Goal: Task Accomplishment & Management: Use online tool/utility

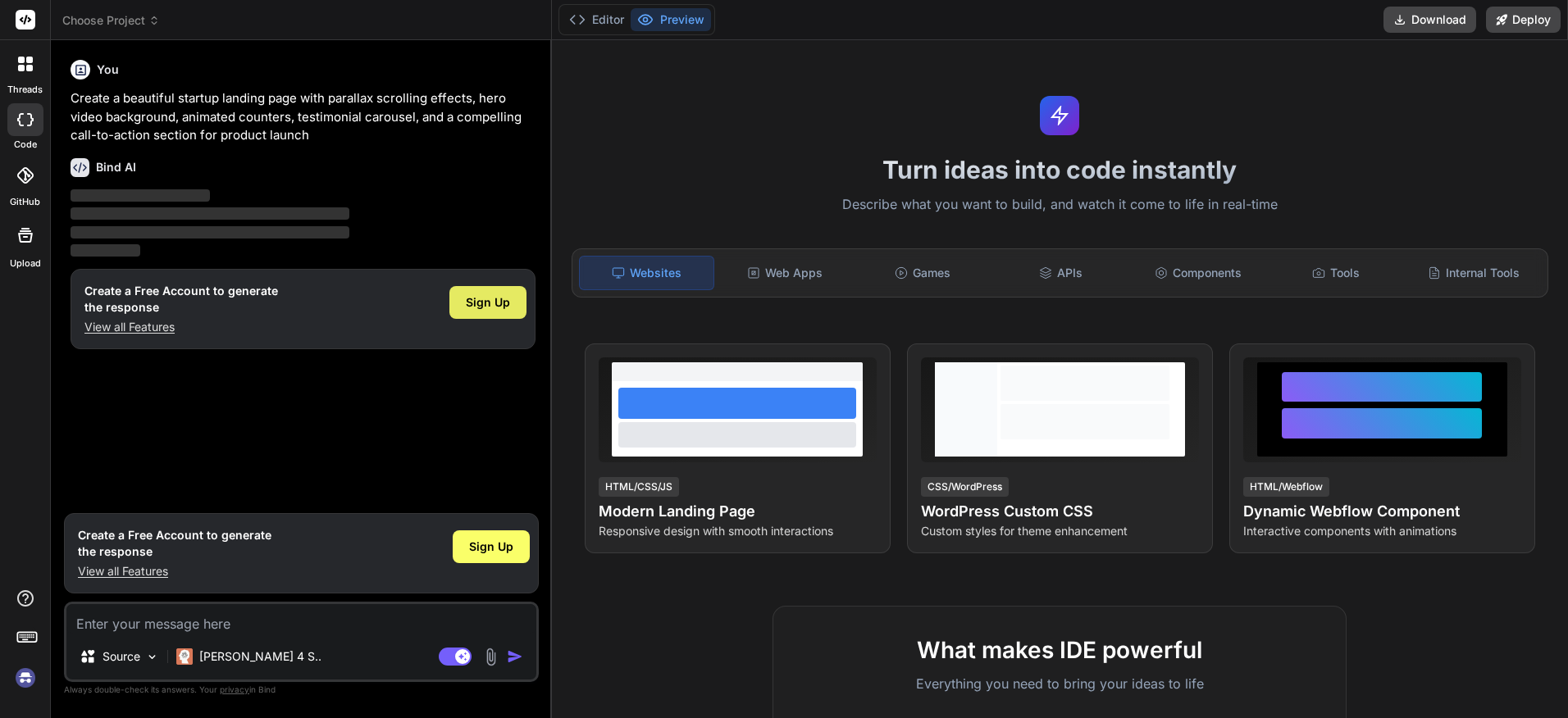
click at [482, 308] on span "Sign Up" at bounding box center [487, 302] width 44 height 16
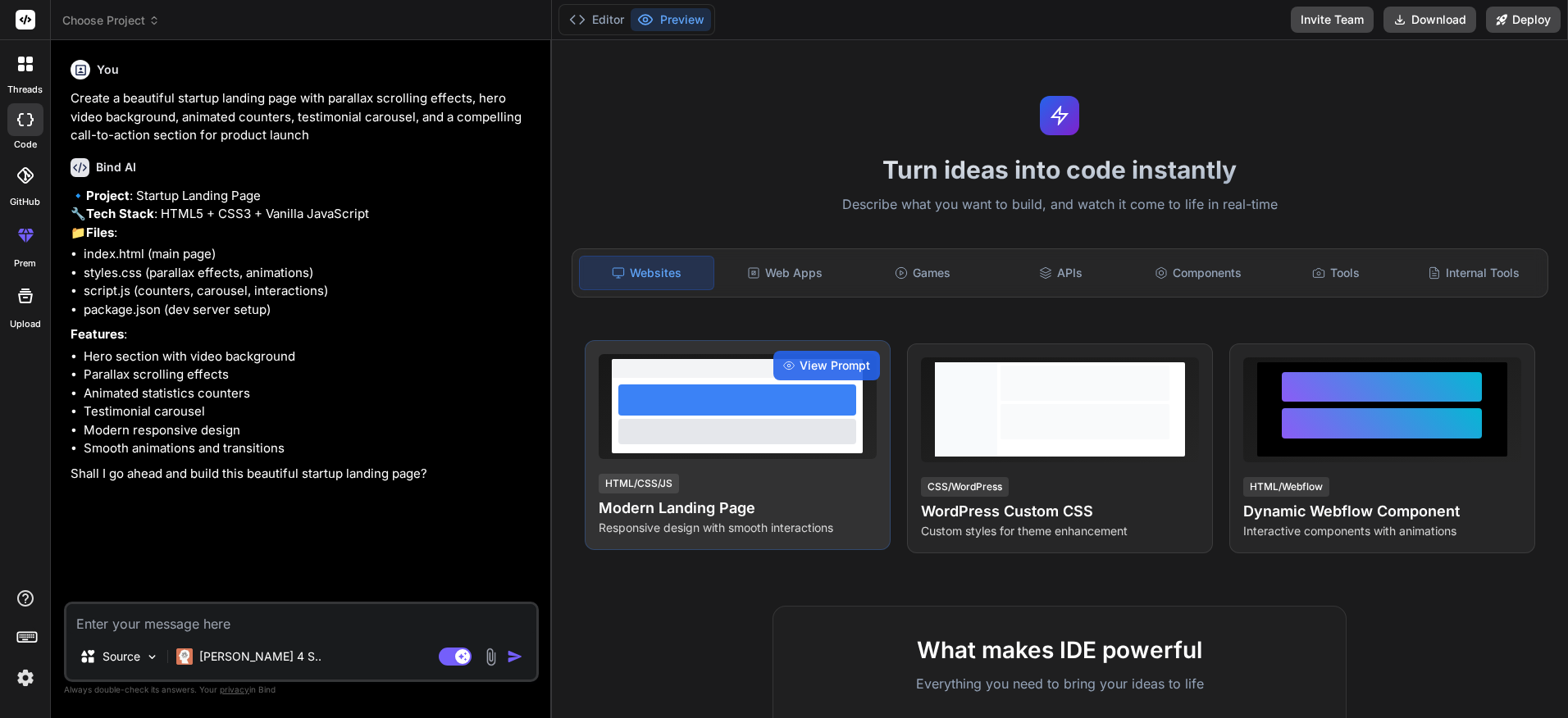
type textarea "x"
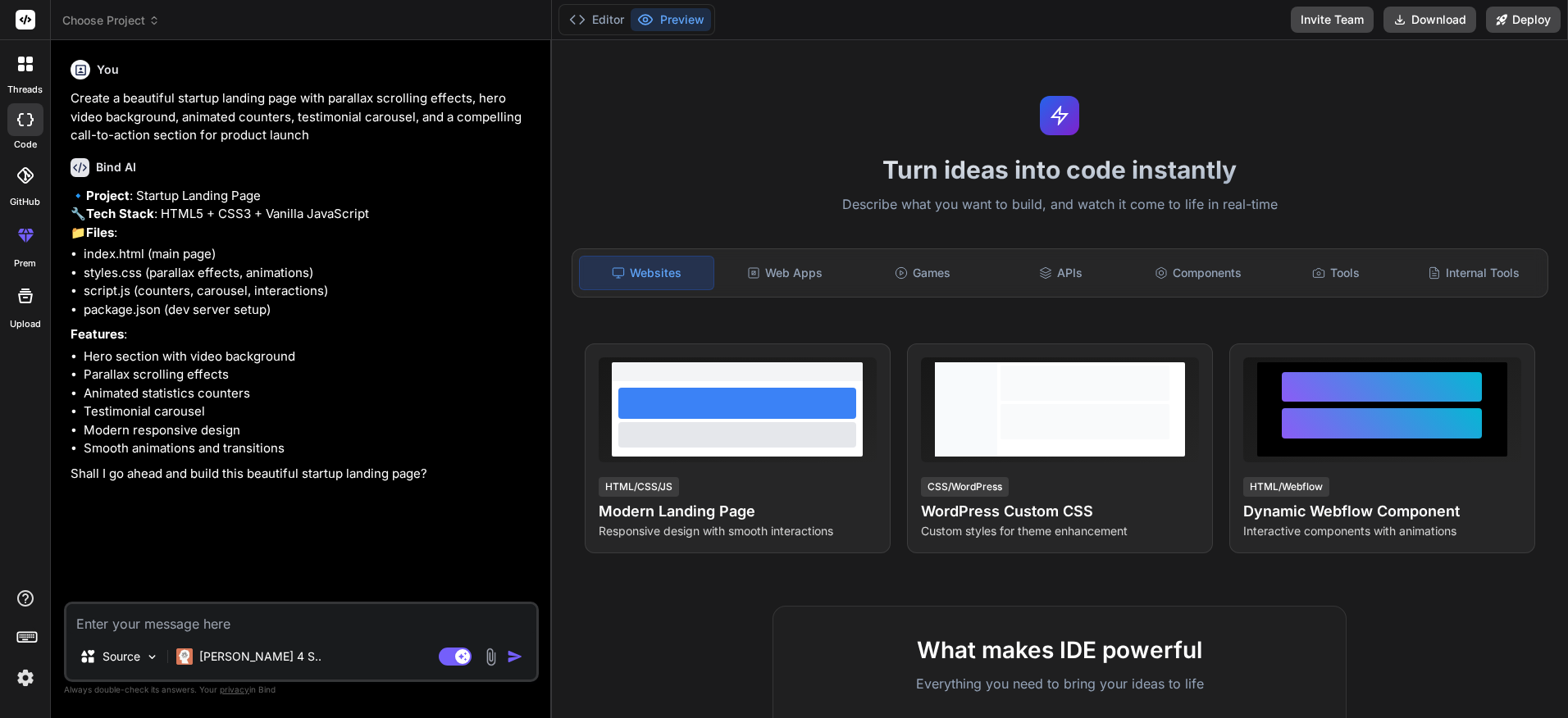
click at [261, 626] on textarea at bounding box center [301, 619] width 470 height 29
type textarea "y"
type textarea "x"
type textarea "ye"
type textarea "x"
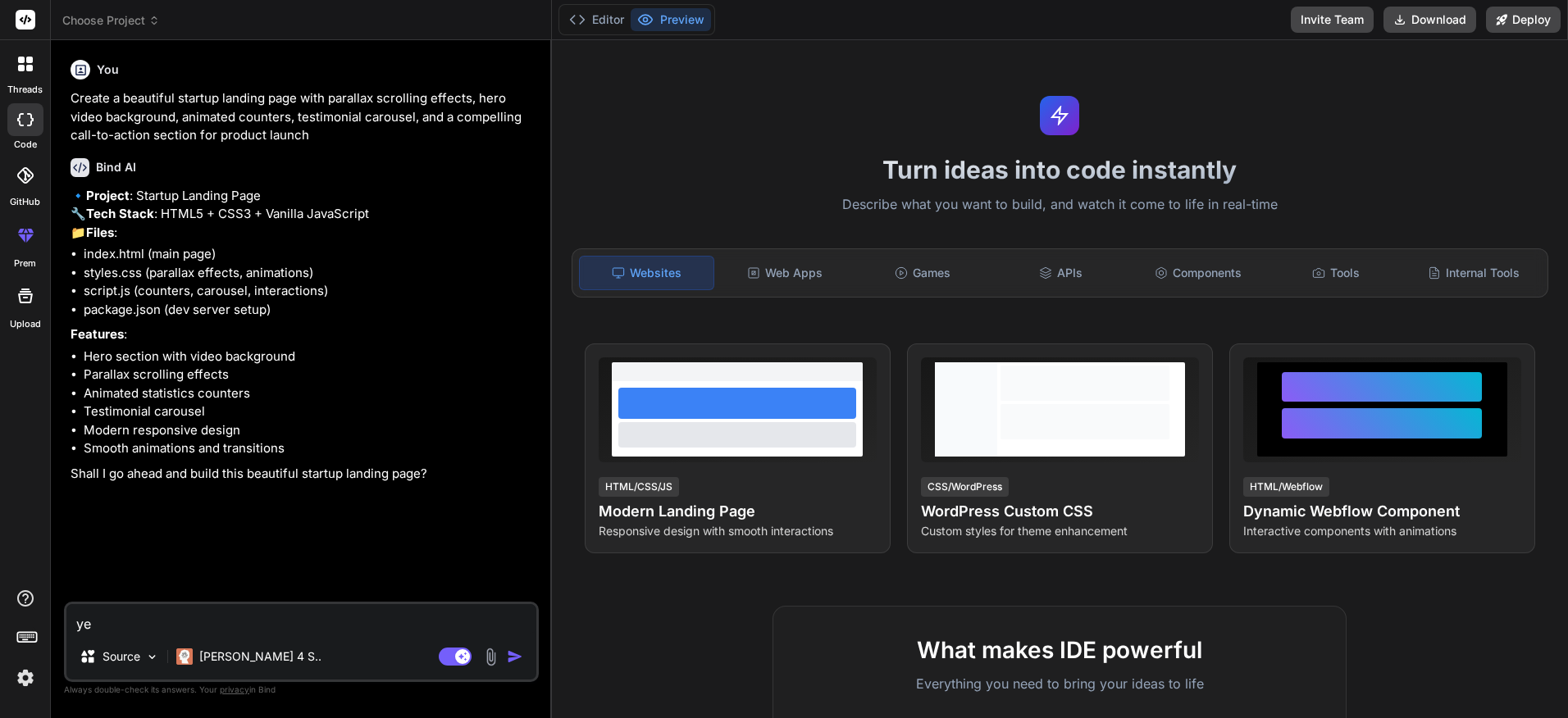
type textarea "yes"
type textarea "x"
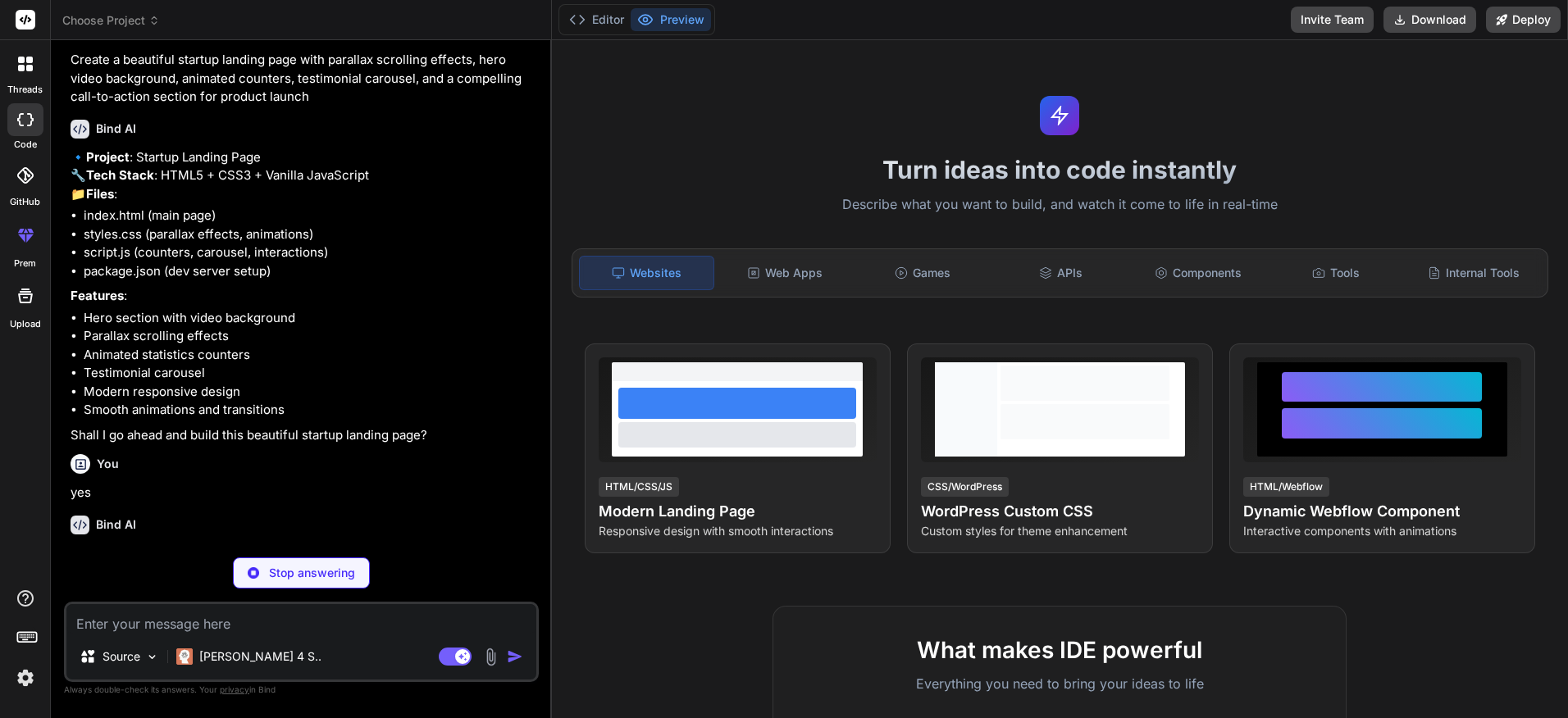
scroll to position [91, 0]
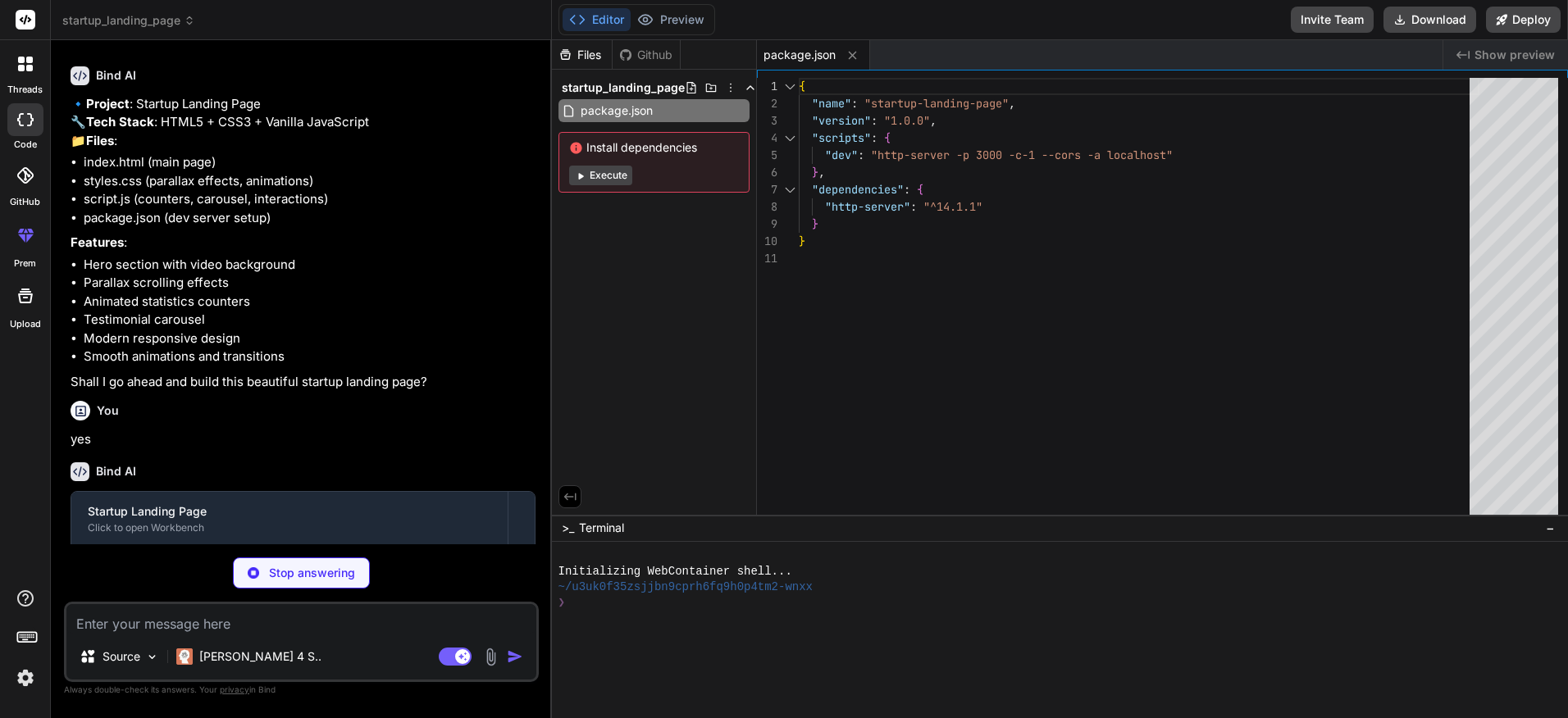
click at [597, 180] on button "Execute" at bounding box center [600, 175] width 63 height 20
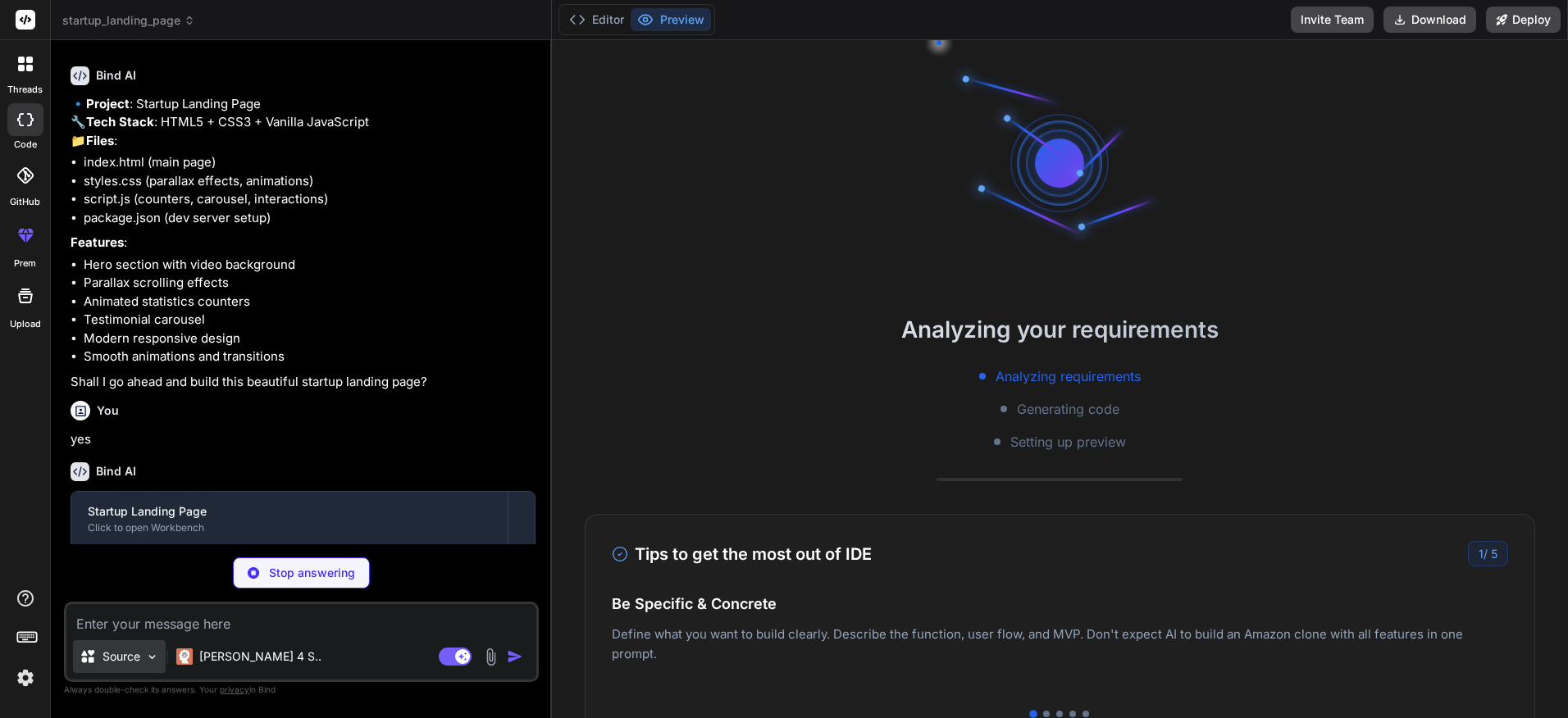
click at [151, 658] on img at bounding box center [152, 657] width 14 height 14
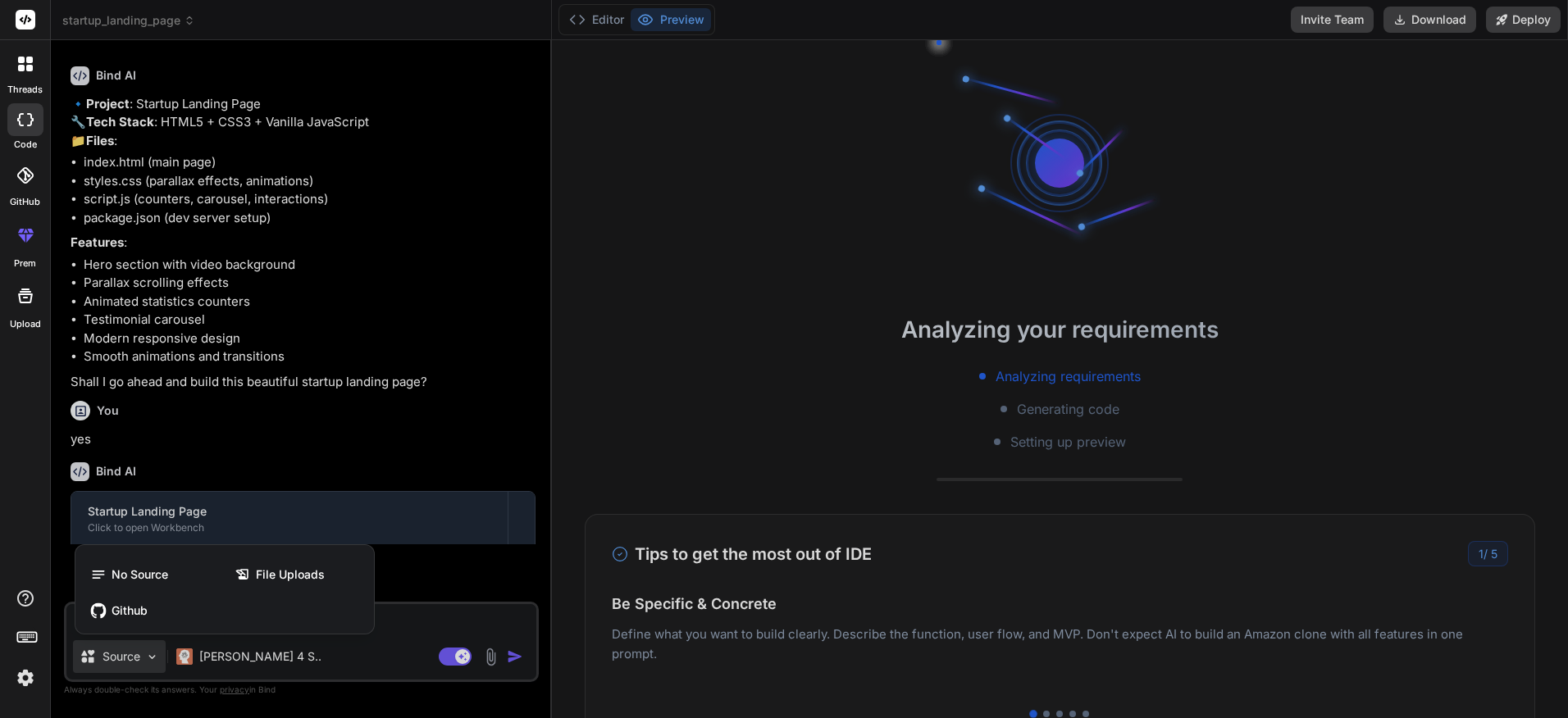
click at [153, 658] on div at bounding box center [784, 359] width 1568 height 718
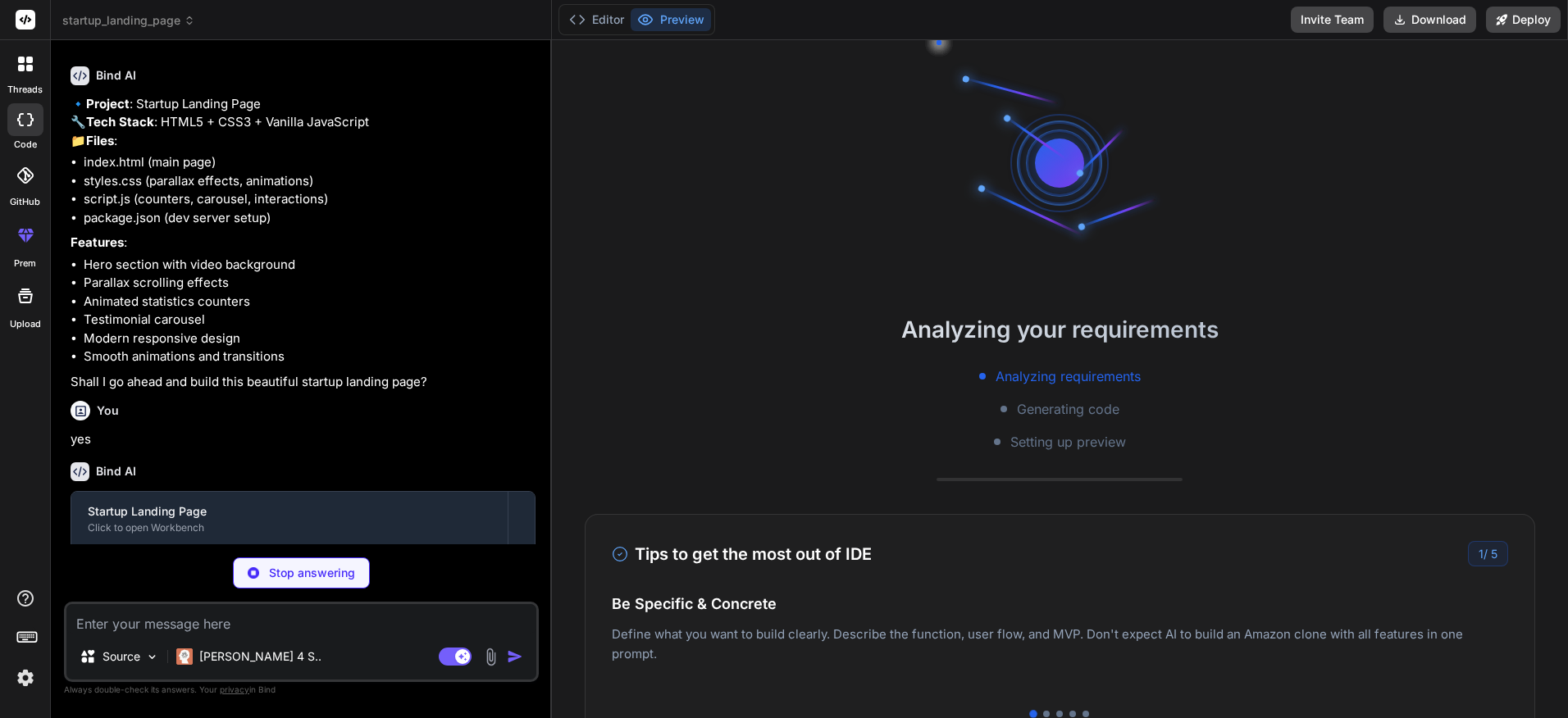
scroll to position [140, 0]
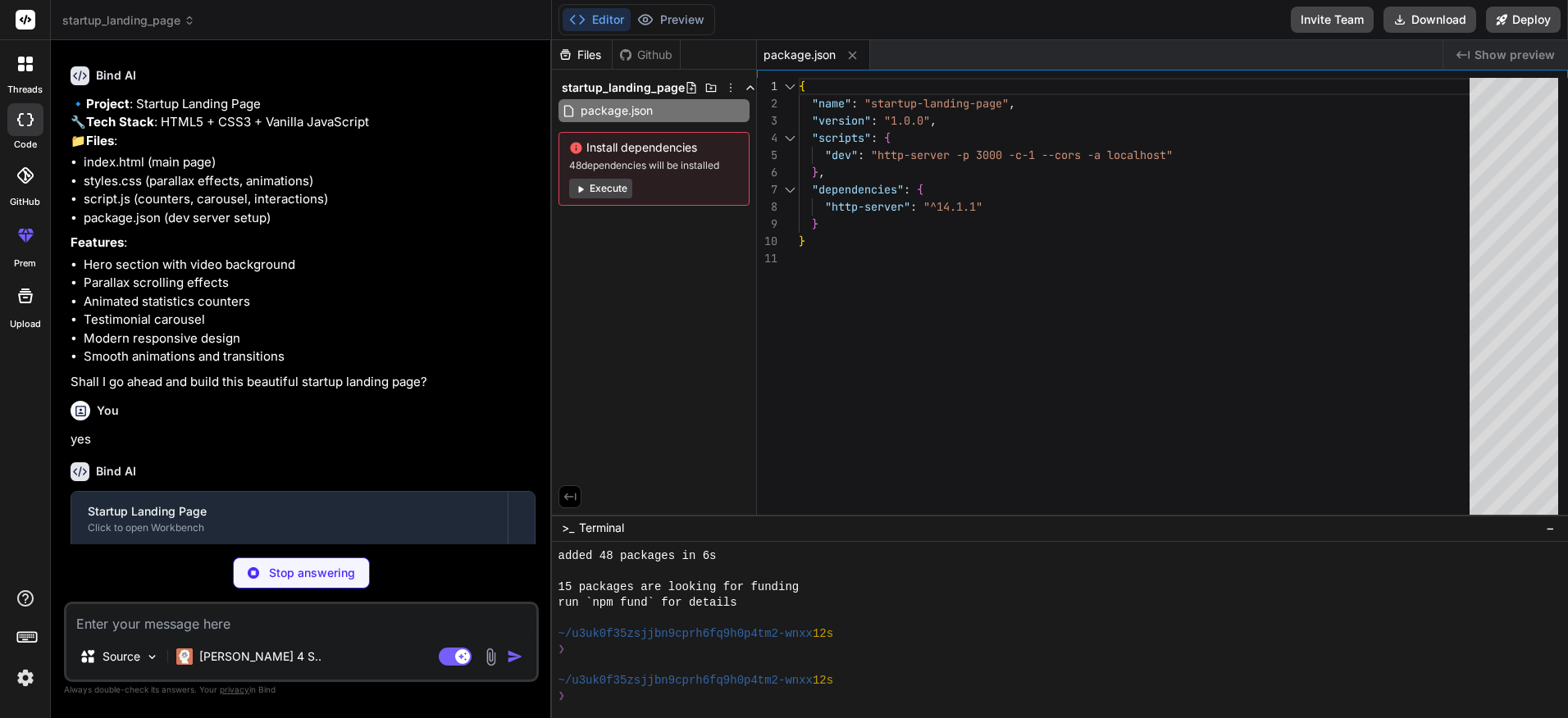
click at [611, 192] on button "Execute" at bounding box center [600, 188] width 63 height 20
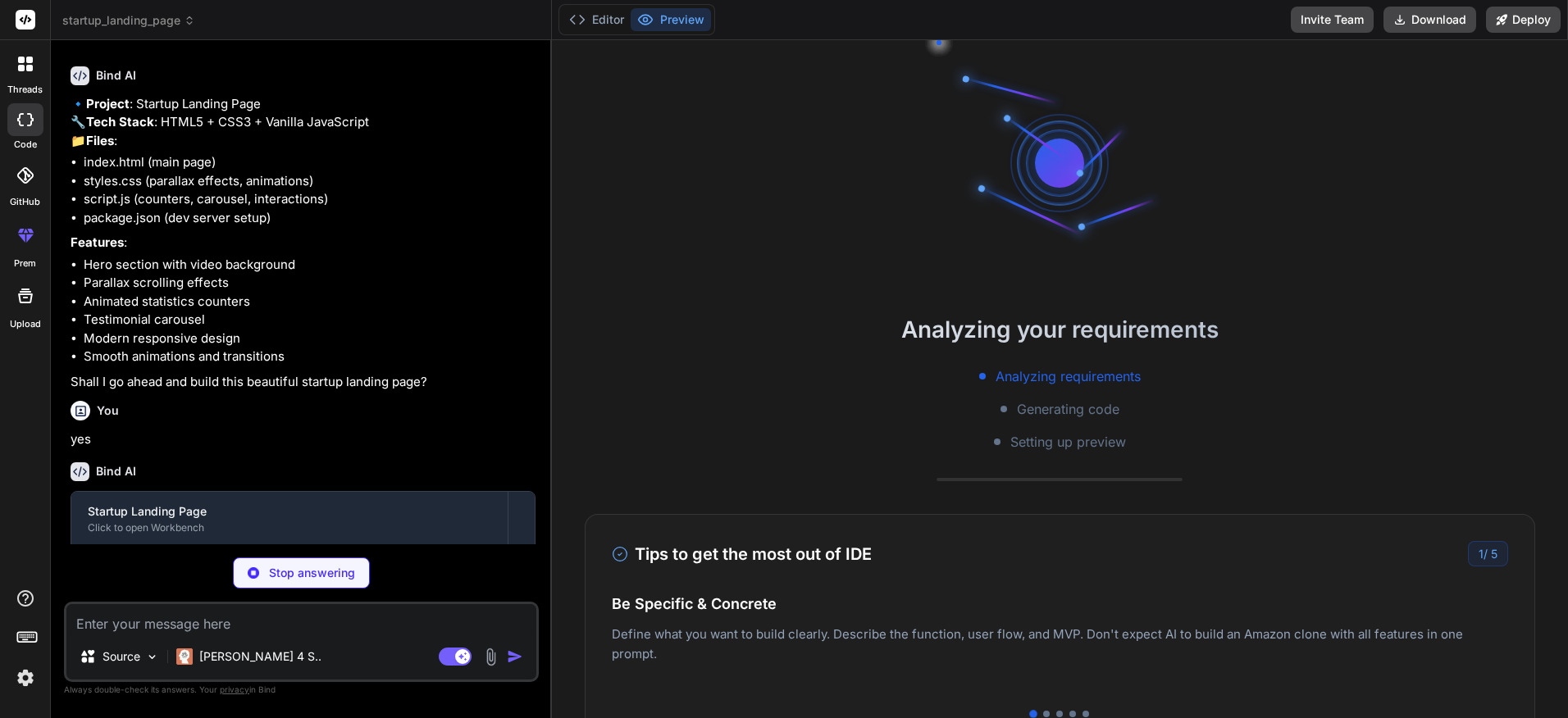
scroll to position [374, 0]
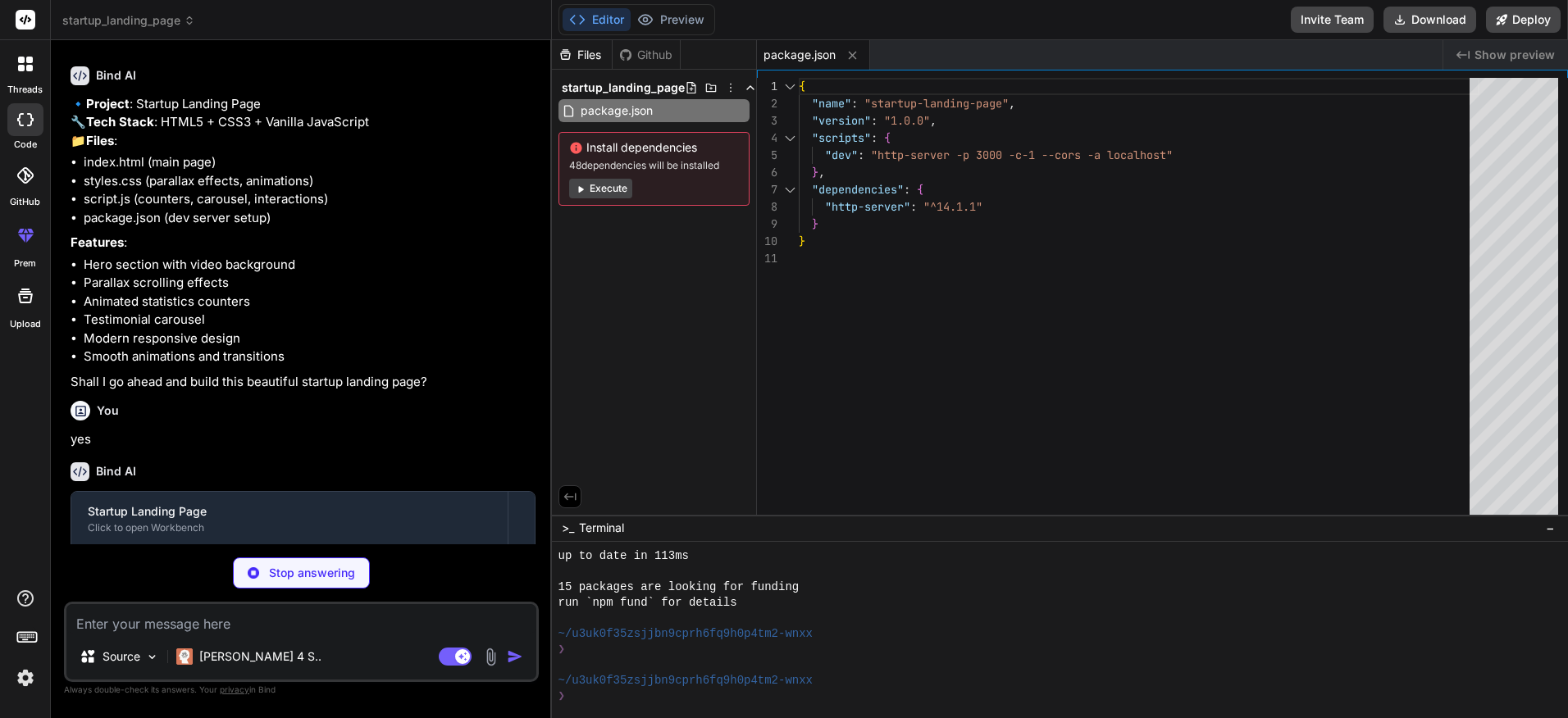
click at [649, 650] on div "❯" at bounding box center [1053, 650] width 988 height 16
type textarea "x"
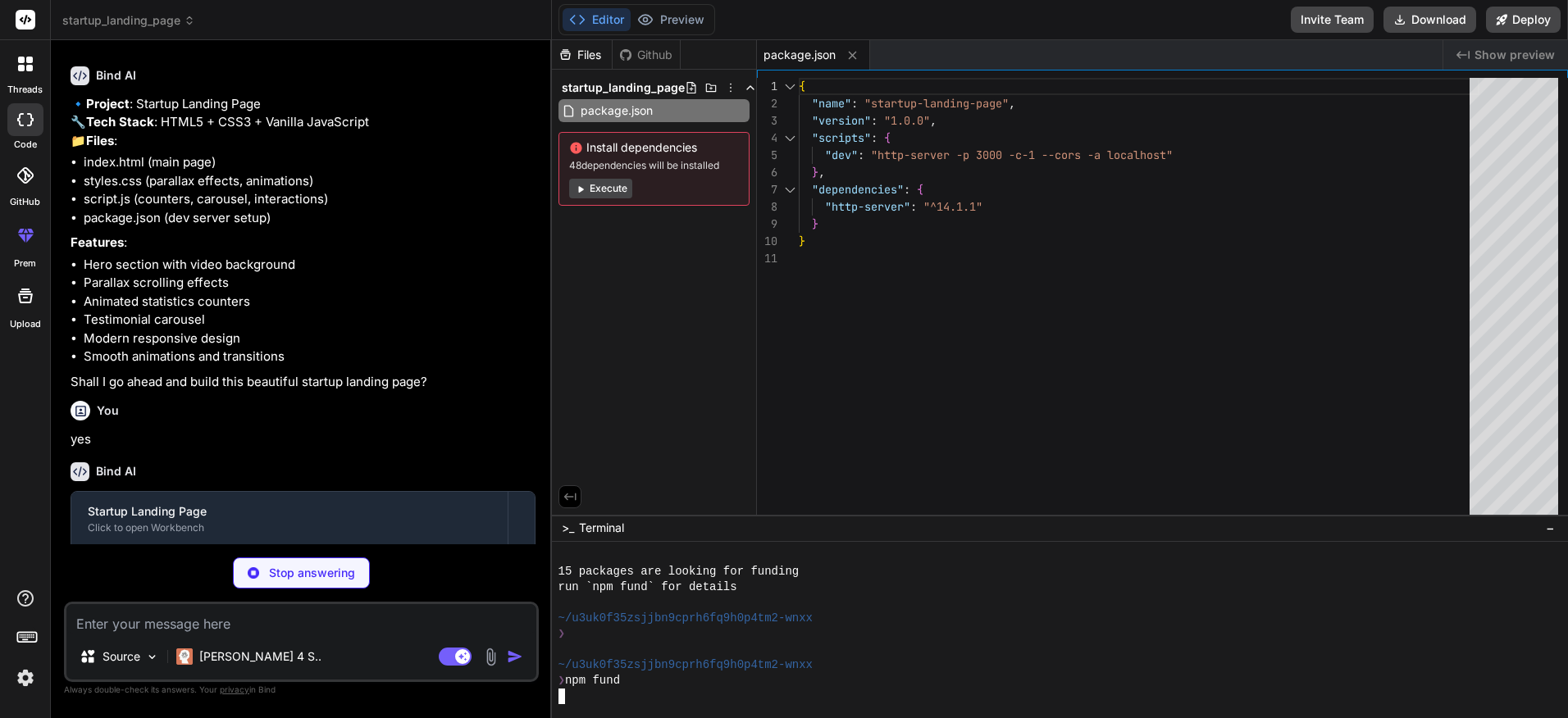
scroll to position [592, 0]
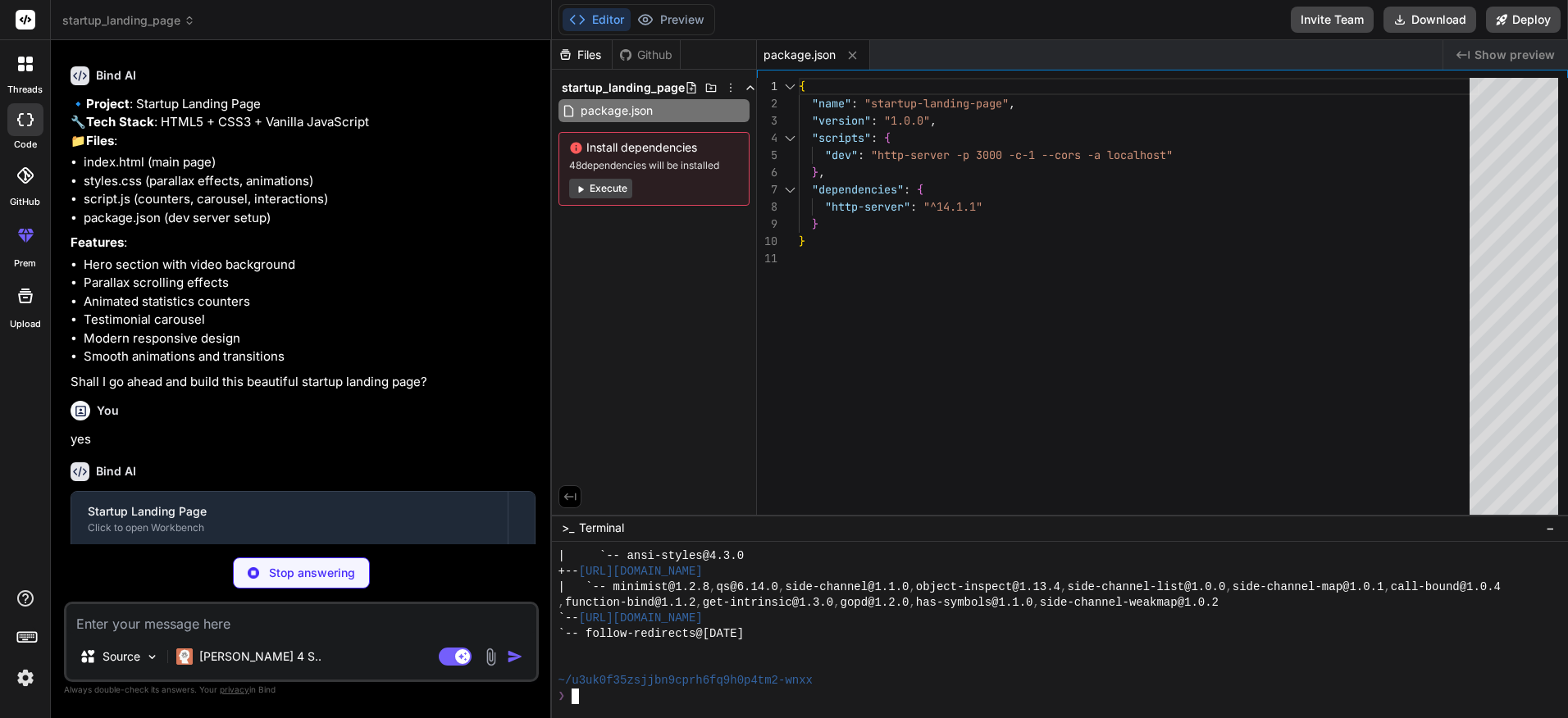
type textarea "x"
type textarea "<p>&copy; 2024 InnovateTech. All rights reserved.</p> </div> </div> </footer> <…"
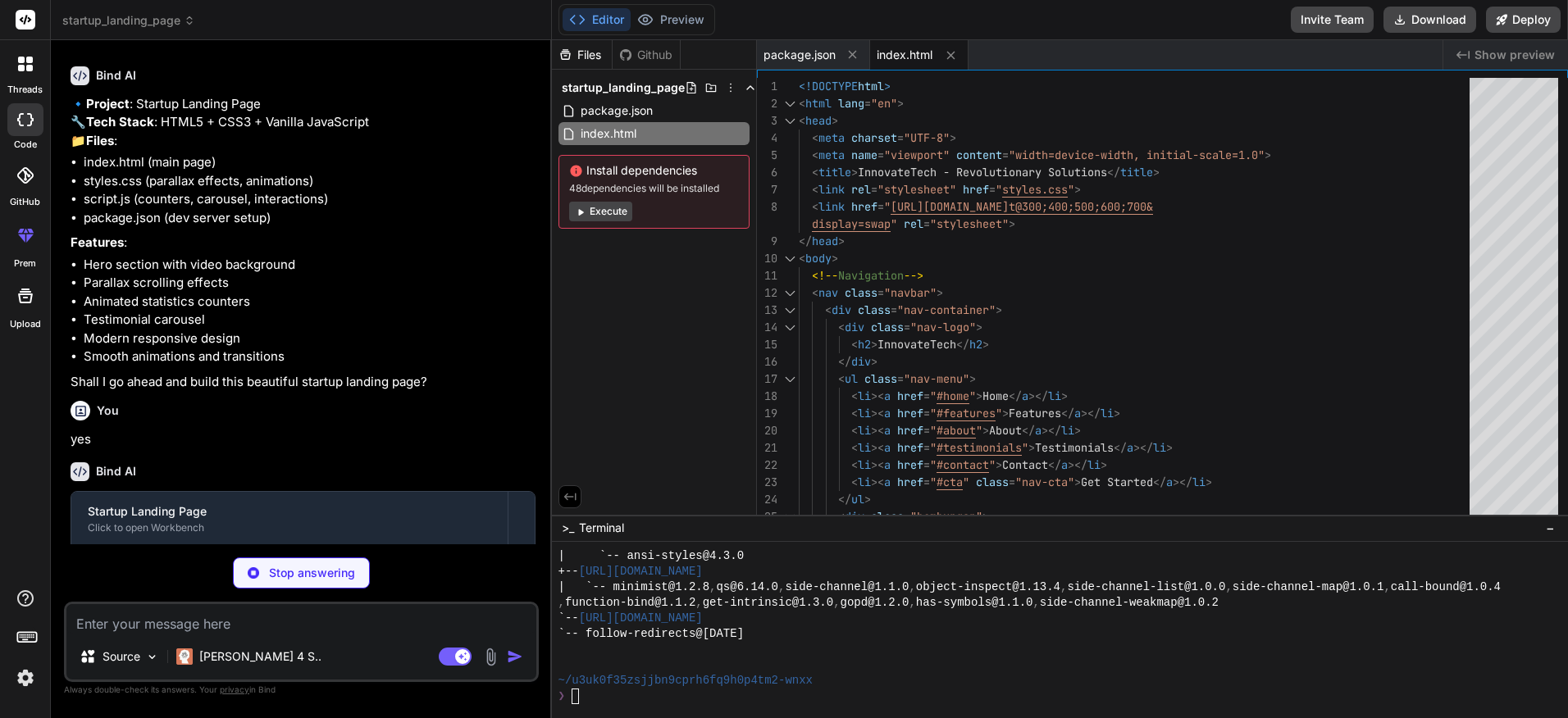
click at [604, 214] on button "Execute" at bounding box center [600, 211] width 63 height 20
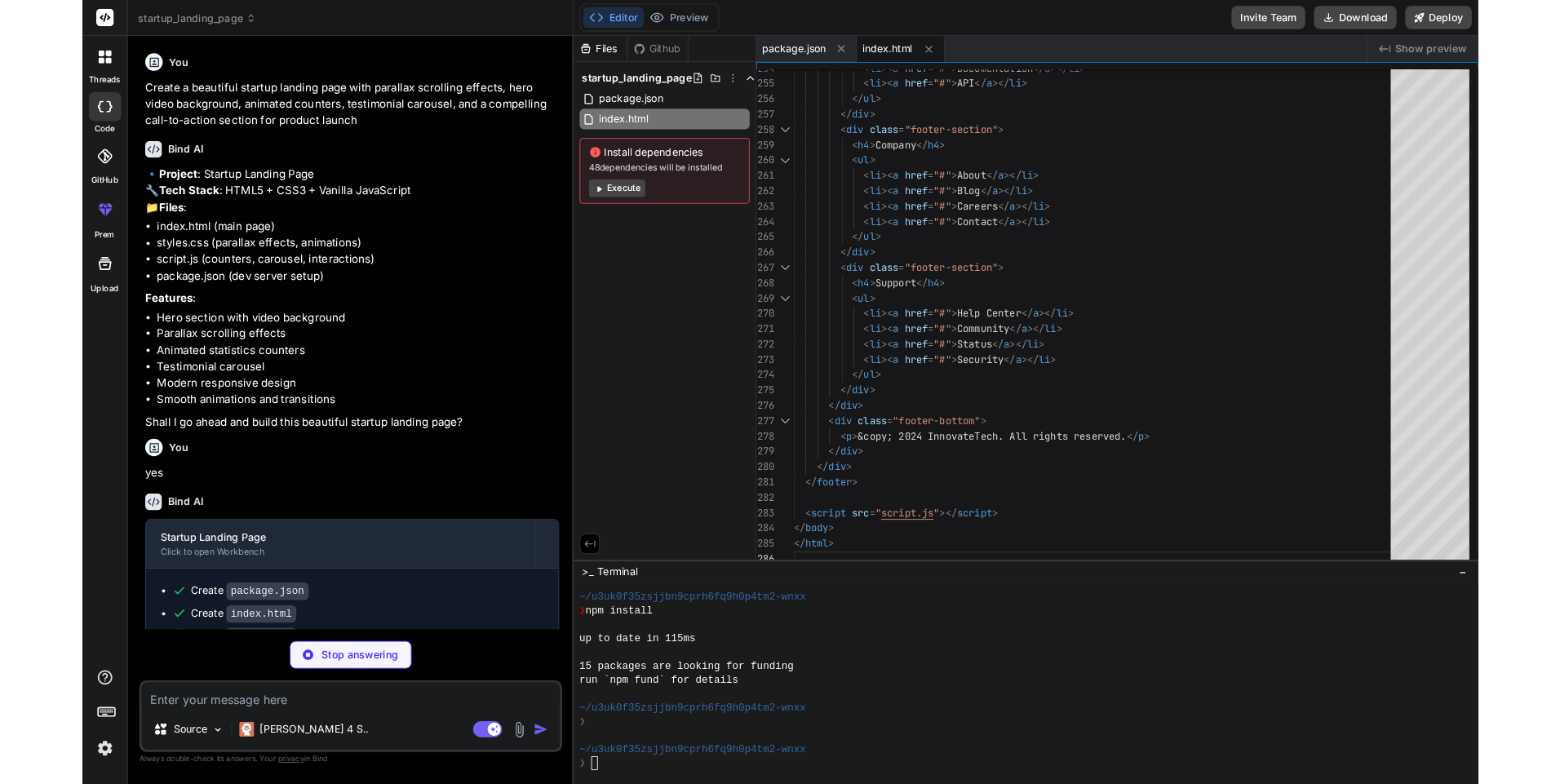
scroll to position [805, 0]
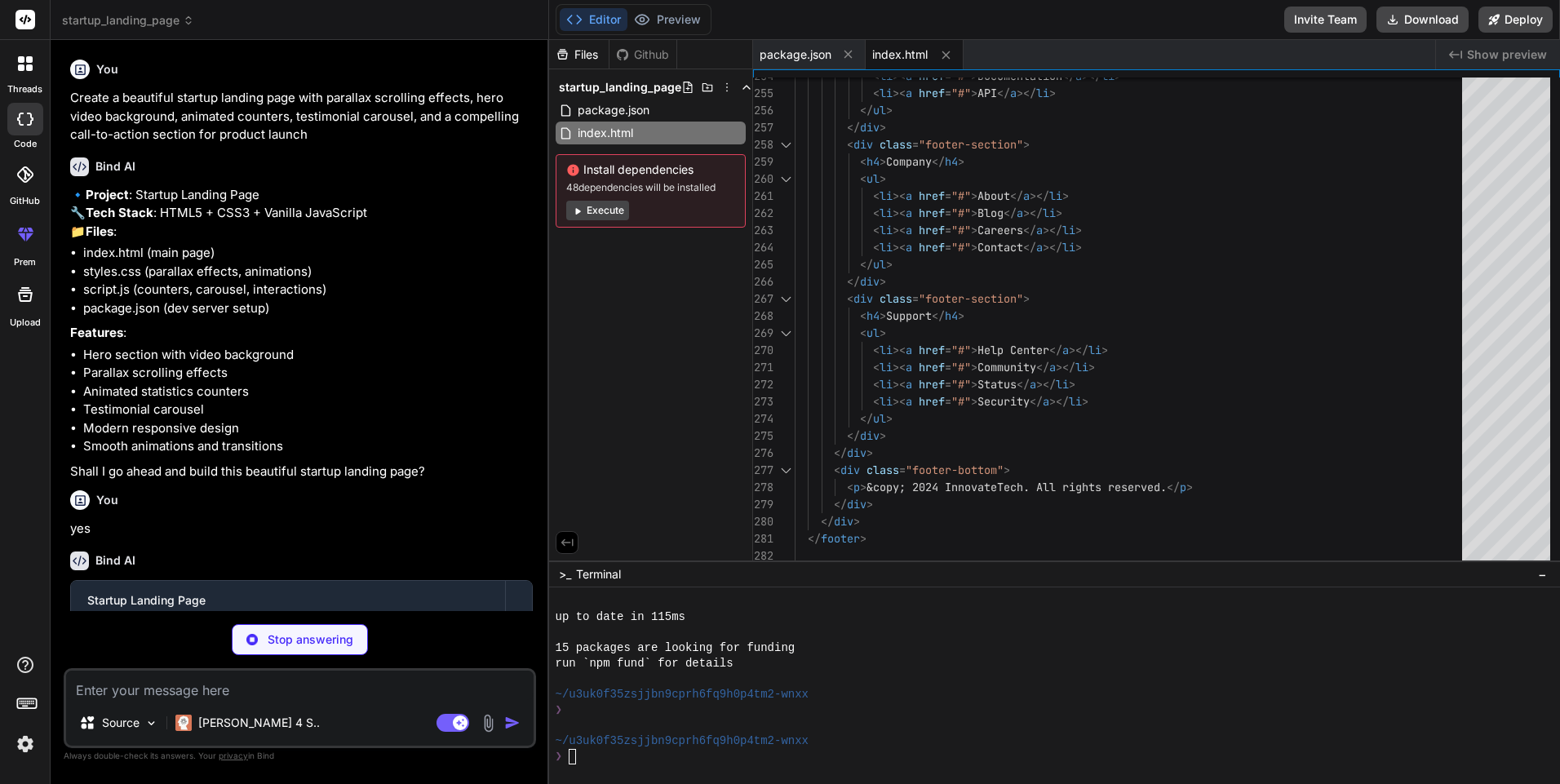
click at [1534, 54] on span "Show preview" at bounding box center [1506, 54] width 80 height 16
click at [1460, 57] on icon "Created with Pixso." at bounding box center [1454, 54] width 13 height 13
type textarea "x"
type textarea "<h4>Support</h4> <ul> <li><a href="#">Help Center</a></li> <li><a href="#">Comm…"
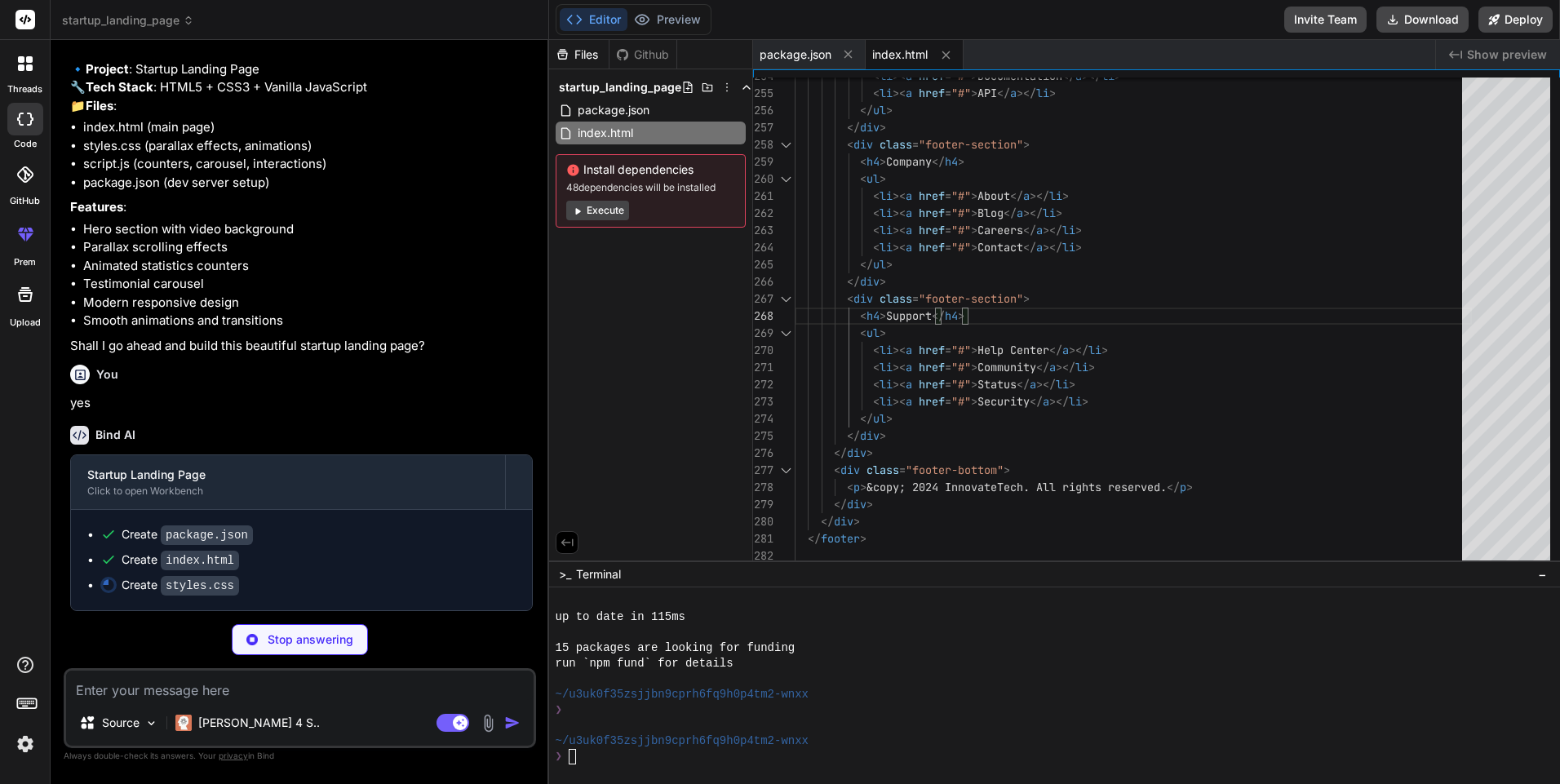
scroll to position [160, 0]
type textarea "x"
type textarea "grid-template-columns: 1fr; } .features-grid { grid-template-columns: 1fr; } }"
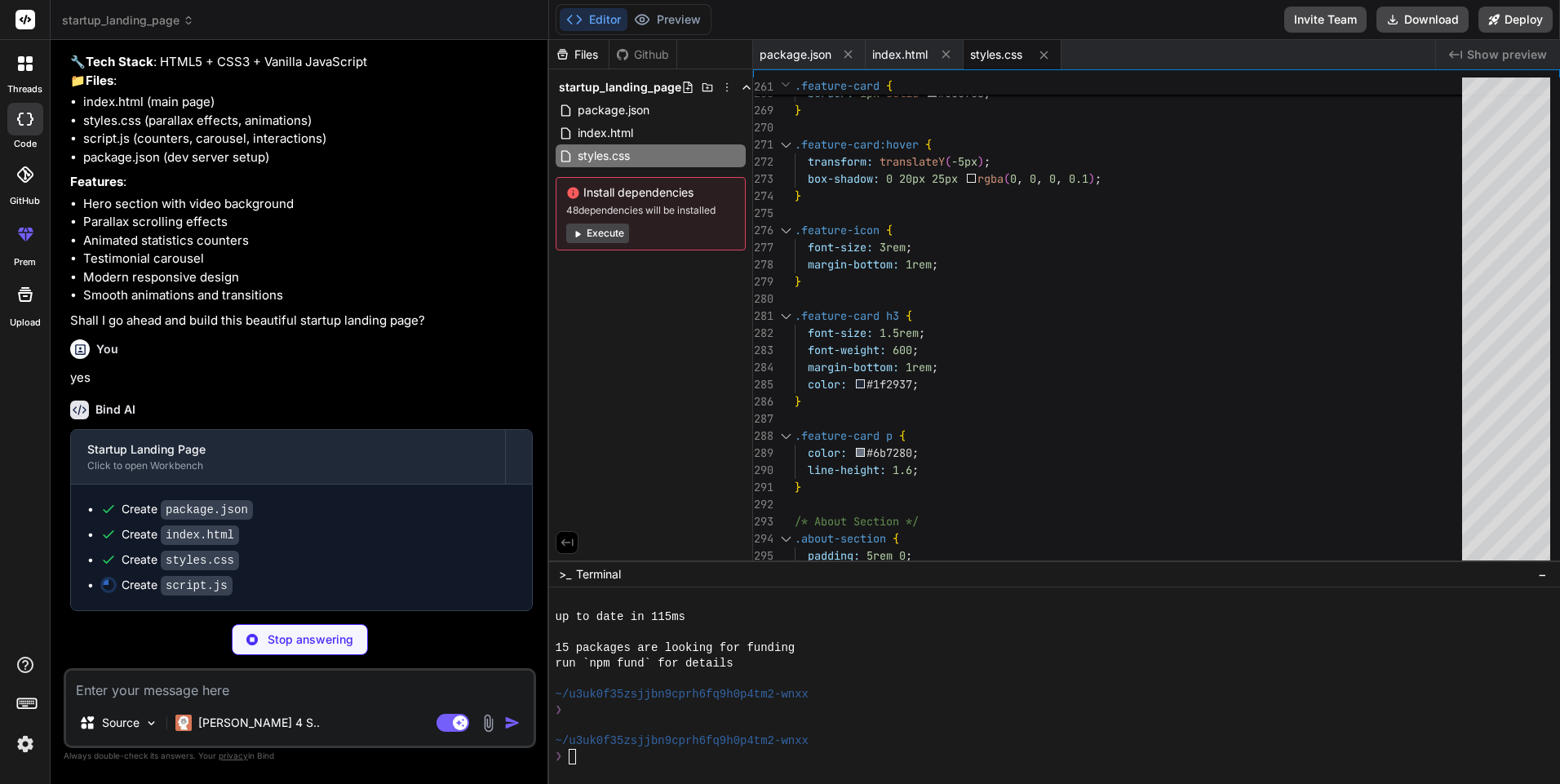
scroll to position [185, 0]
type textarea "x"
type textarea "transform: none; } `; document.head.appendChild(scrollAnimationStyle);"
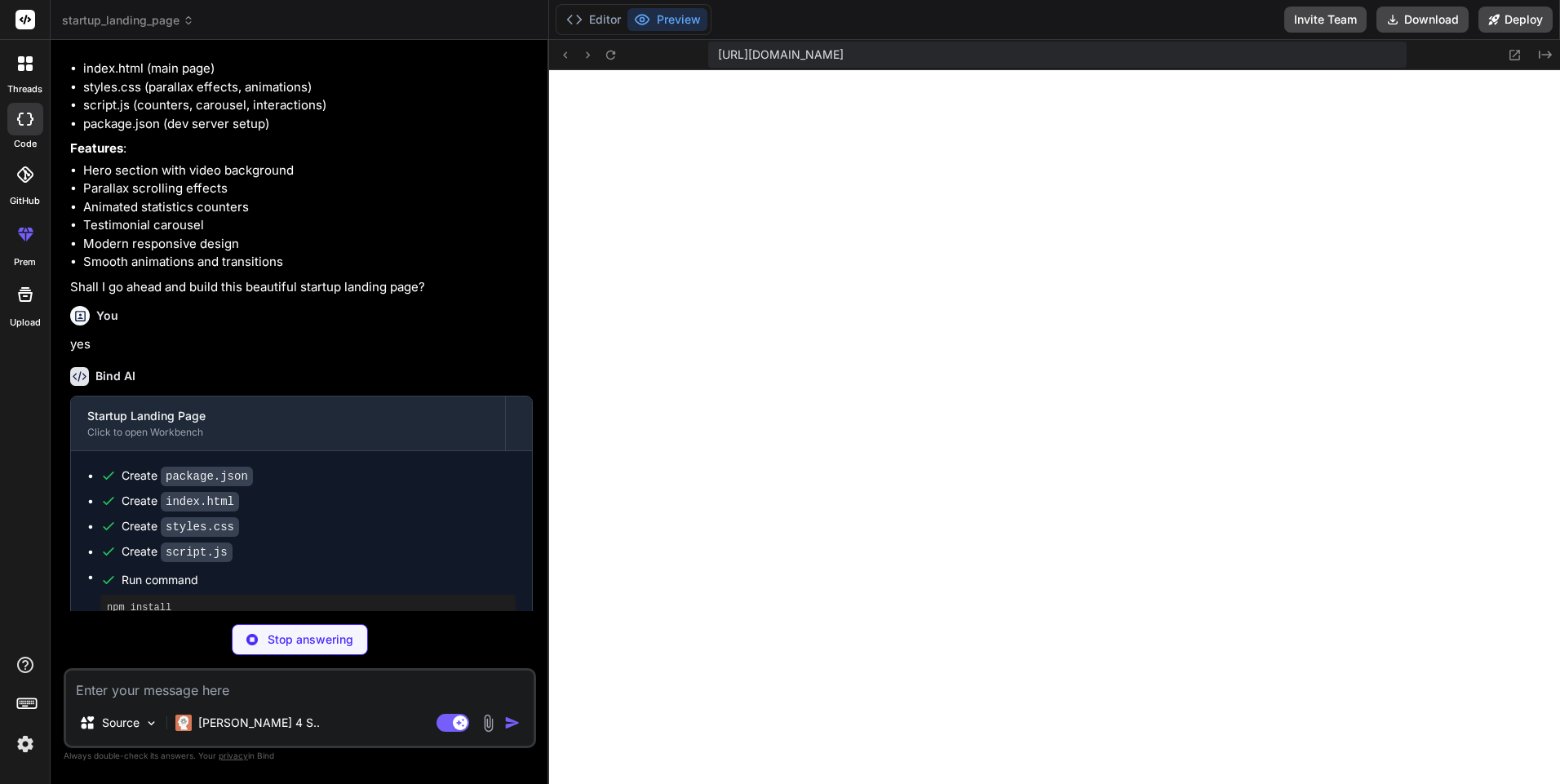
scroll to position [1626, 0]
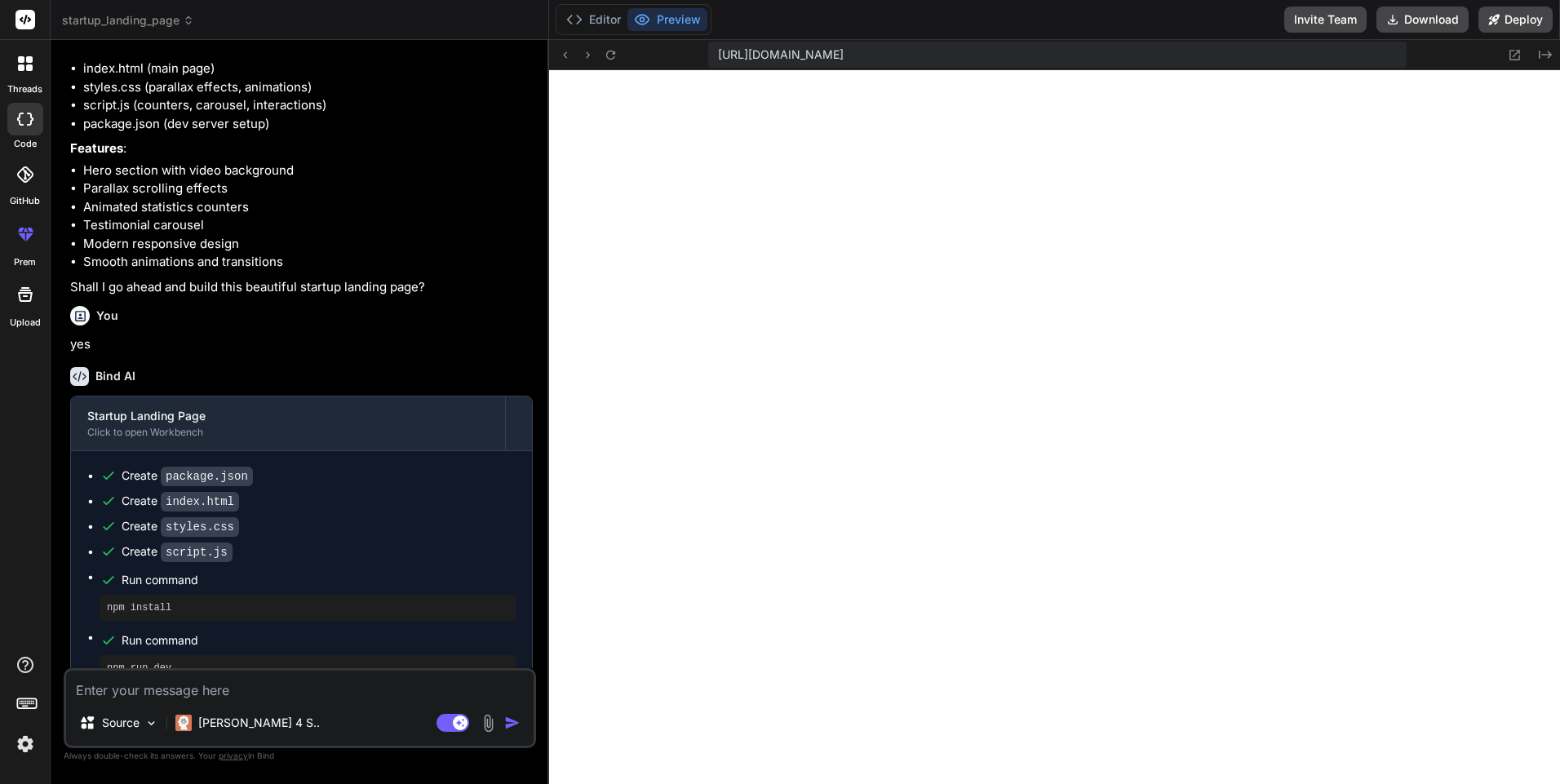
type textarea "x"
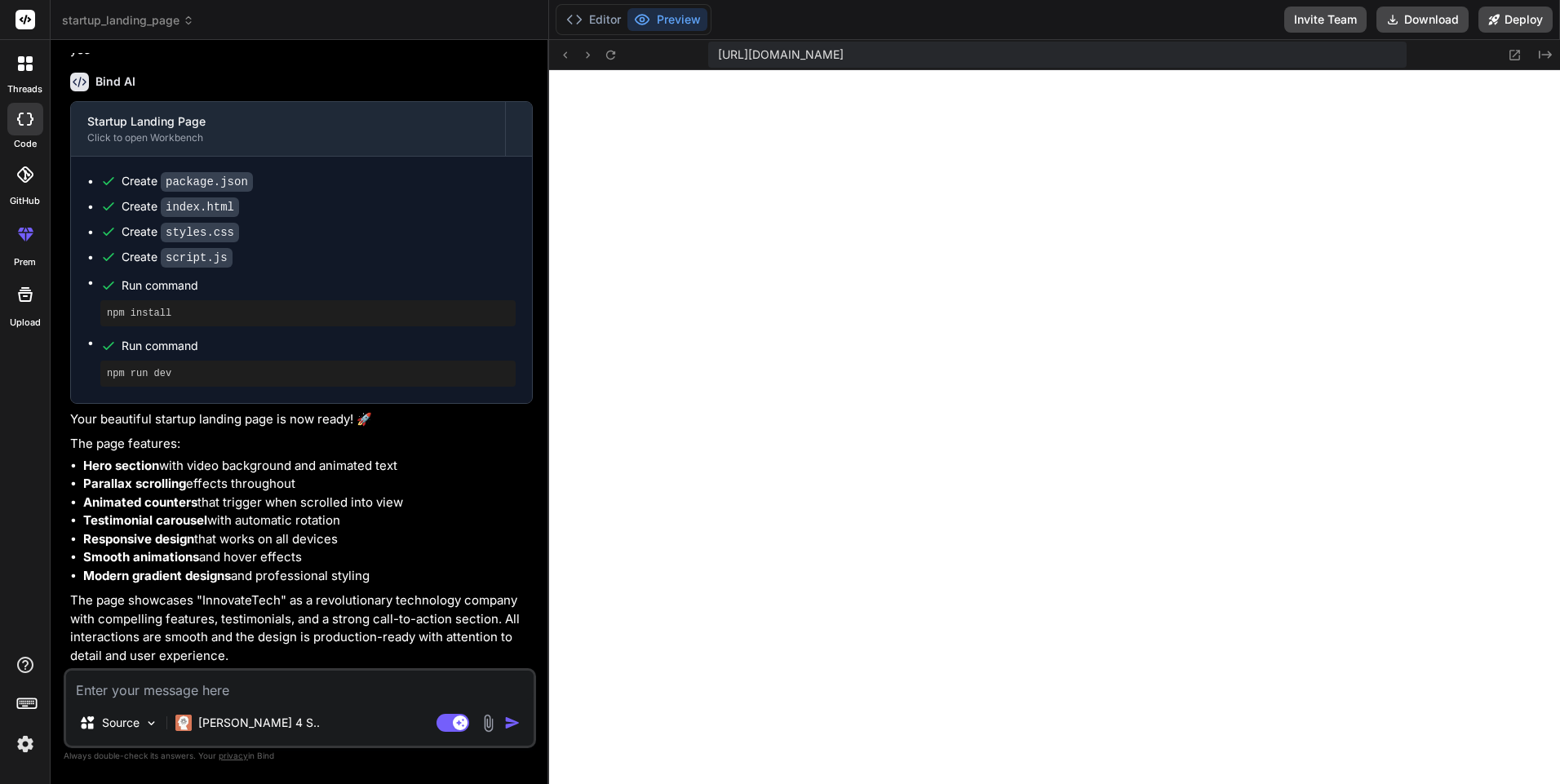
scroll to position [512, 0]
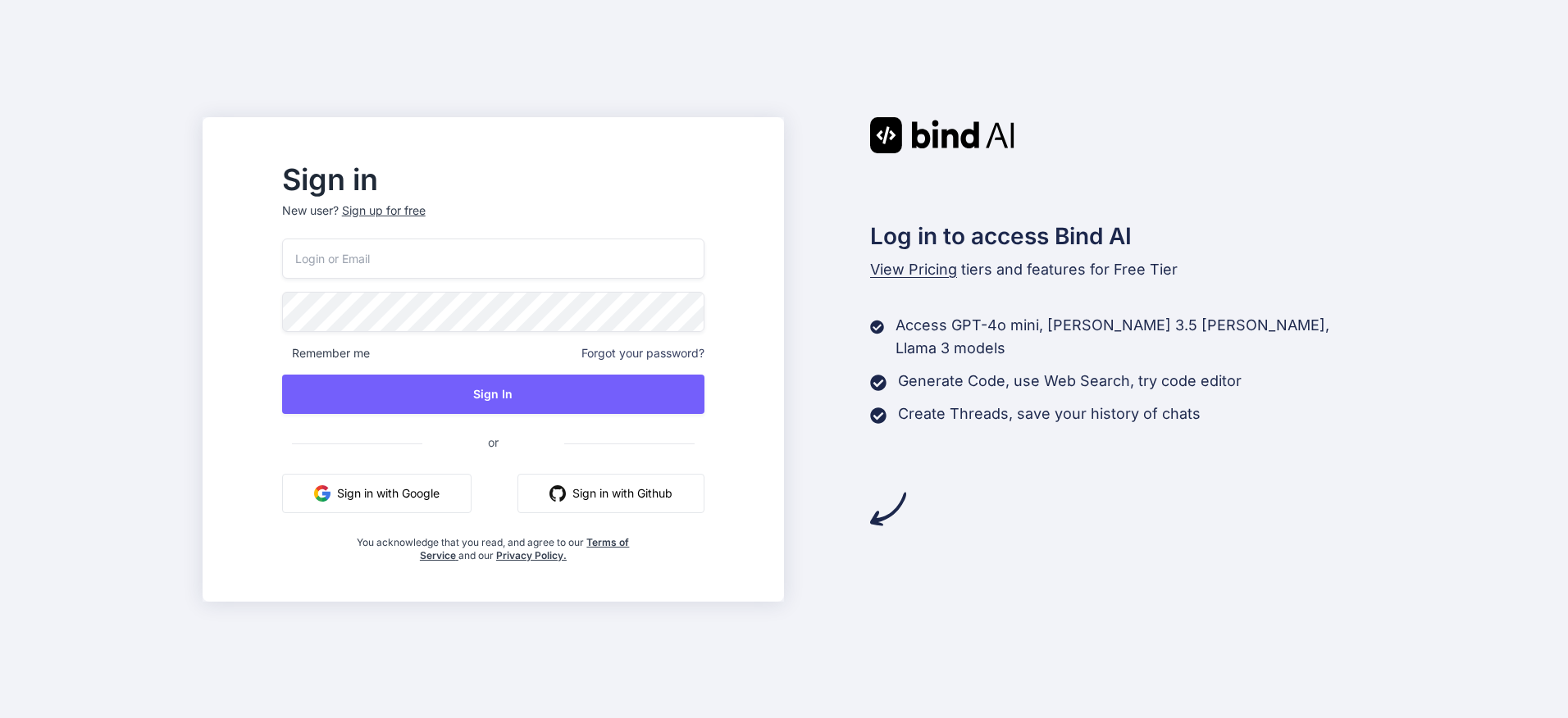
click at [466, 494] on button "Sign in with Google" at bounding box center [376, 494] width 189 height 40
